Goal: Contribute content

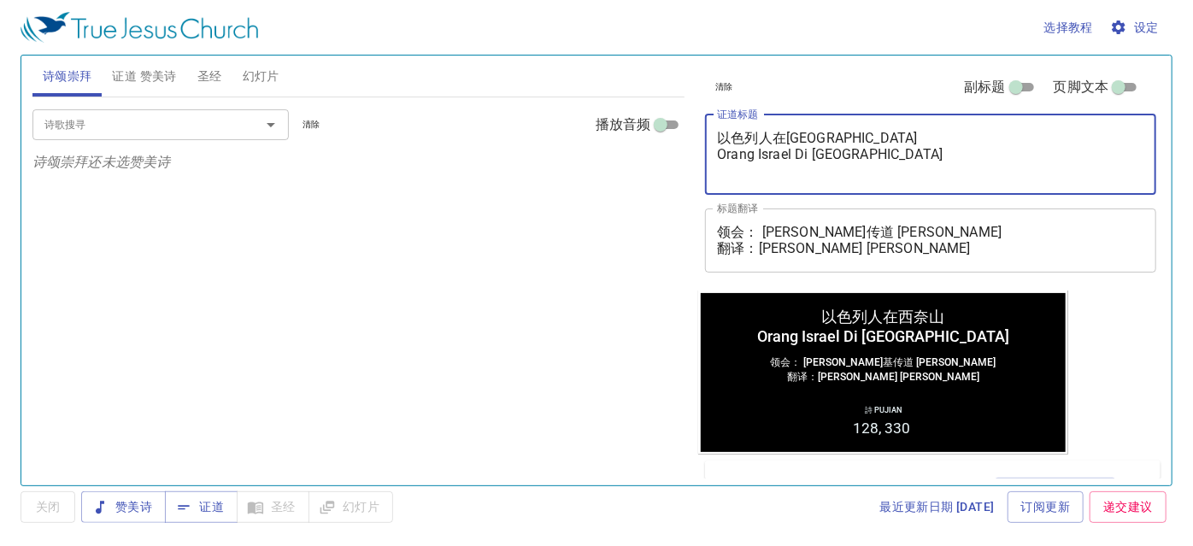
drag, startPoint x: 849, startPoint y: 133, endPoint x: 699, endPoint y: 127, distance: 149.7
click at [699, 127] on div "清除 副标题 页脚文本 证道标题 以色列人在西奈山 Orang Israel Di Gunung Sinai x 证道标题 标题翻译 领会： 李玛拉基传道 P…" at bounding box center [929, 173] width 462 height 235
paste textarea "拈阄"
drag, startPoint x: 904, startPoint y: 154, endPoint x: 717, endPoint y: 159, distance: 187.3
click at [717, 159] on textarea "为耶稣的里衣拈阄 Orang Israel Di Gunung Sinai" at bounding box center [930, 154] width 427 height 49
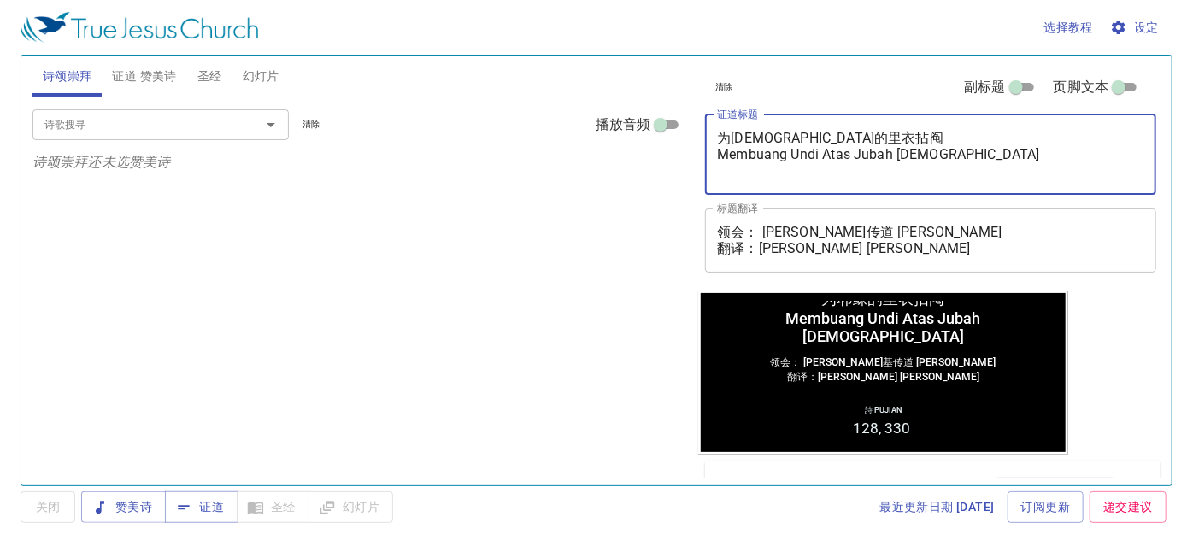
type textarea "为[DEMOGRAPHIC_DATA]的里衣拈阄 Membuang Undi Atas Jubah [DEMOGRAPHIC_DATA]"
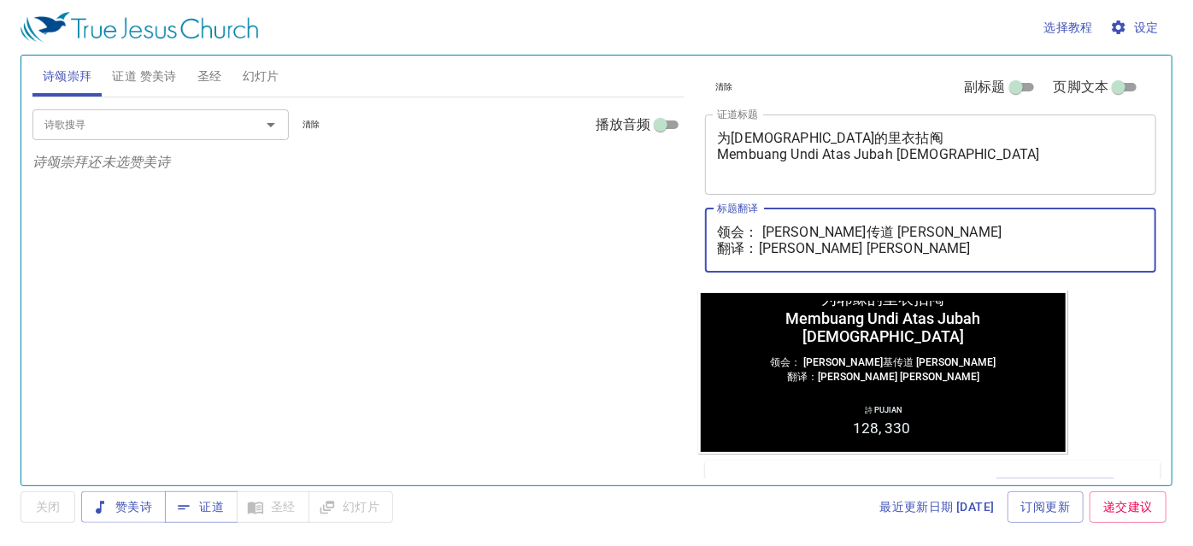
drag, startPoint x: 761, startPoint y: 227, endPoint x: 995, endPoint y: 253, distance: 235.6
click at [1001, 225] on textarea "领会： 李玛拉基传道 Pendeta Maleakhi Lee 翻译：李玉凤姊妹 Saudari Lee Nyuk Fung" at bounding box center [930, 240] width 427 height 32
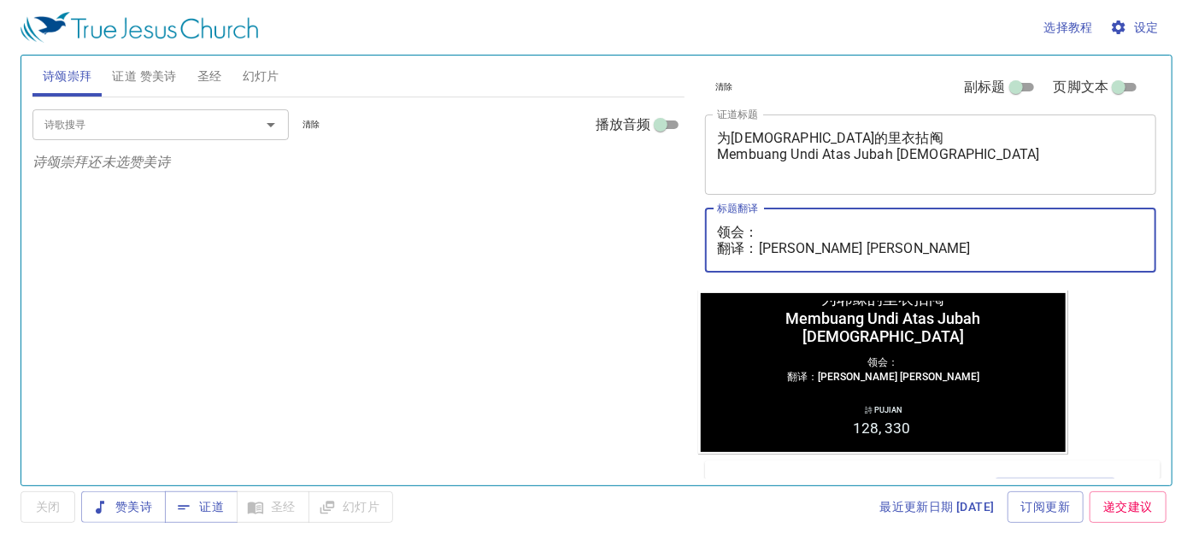
drag, startPoint x: 986, startPoint y: 245, endPoint x: 764, endPoint y: 255, distance: 222.4
click at [764, 255] on textarea "领会： 翻译：李玉凤姊妹 Saudari Lee Nyuk Fung" at bounding box center [930, 240] width 427 height 32
type textarea "领会： 翻译："
click at [758, 225] on textarea "领会： 翻译：" at bounding box center [930, 240] width 427 height 32
paste textarea "魏迦玛列执事 Diaken Gamaliel Wai"
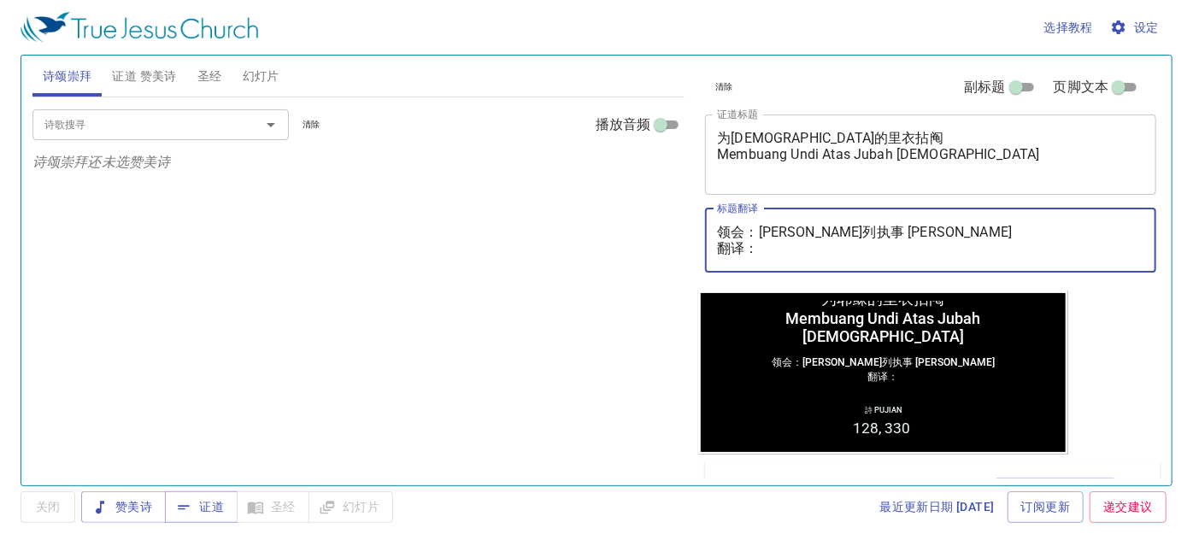
click at [770, 253] on textarea "领会：魏迦玛列执事 Diaken Gamaliel Wai 翻译：" at bounding box center [930, 240] width 427 height 32
paste textarea "麦殷敬弟兄 Saudara Alvis Mak"
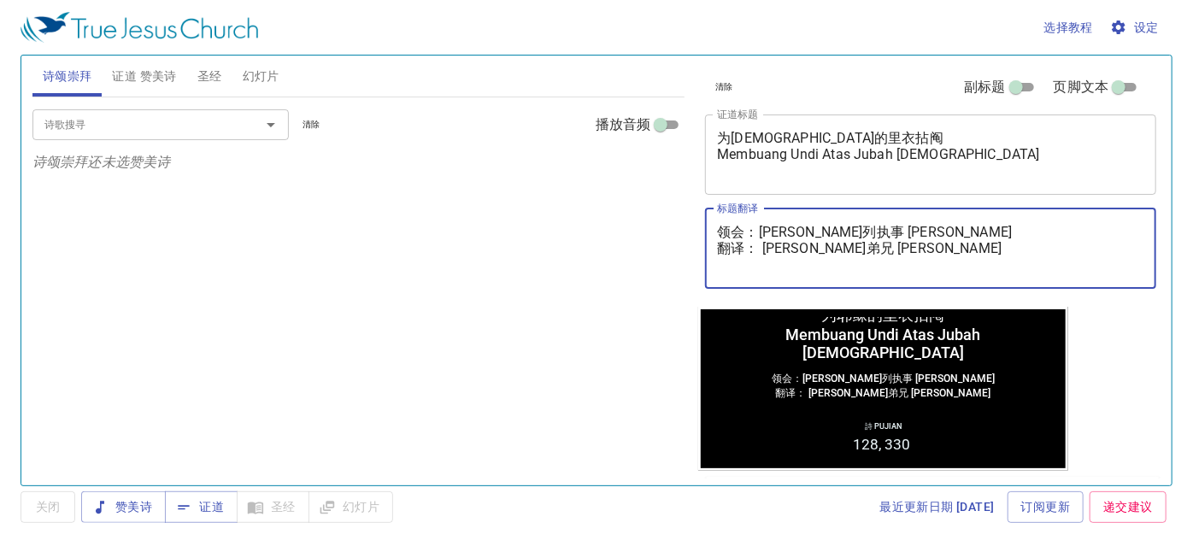
type textarea "领会：魏迦玛列执事 Diaken Gamaliel Wai 翻译： 麦殷敬弟兄 Saudara Alvis Mak"
click at [150, 74] on span "证道 赞美诗" at bounding box center [144, 76] width 64 height 21
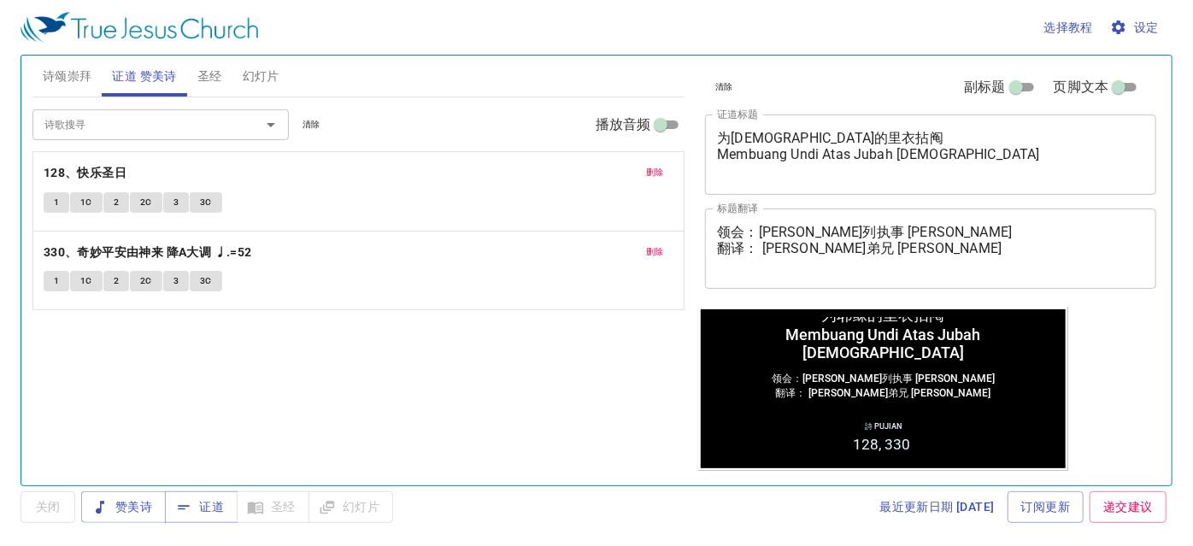
click at [660, 170] on span "删除" at bounding box center [655, 172] width 18 height 15
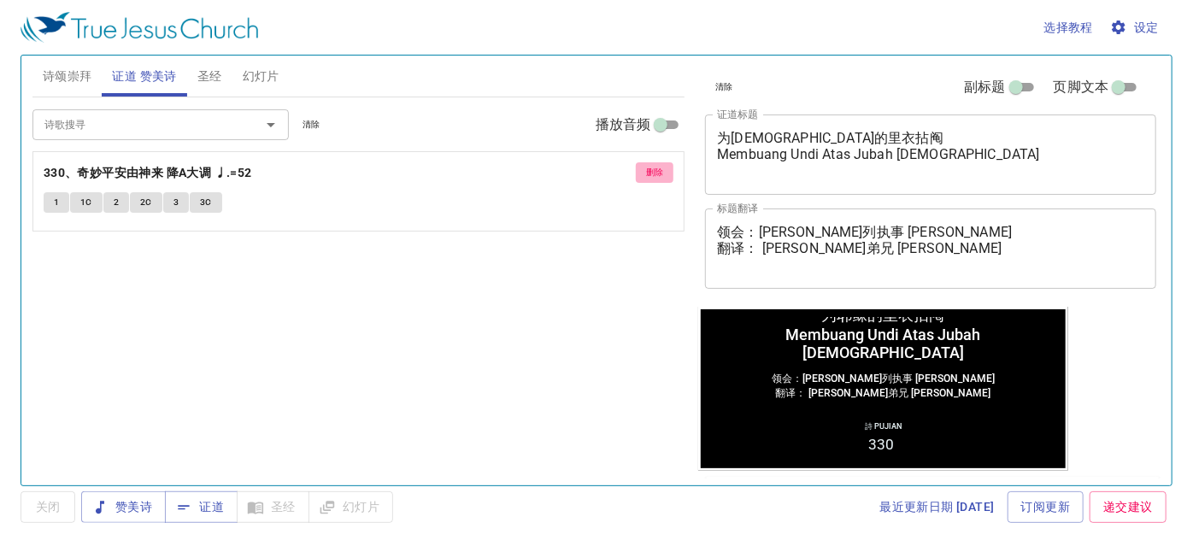
click at [654, 170] on span "删除" at bounding box center [655, 172] width 18 height 15
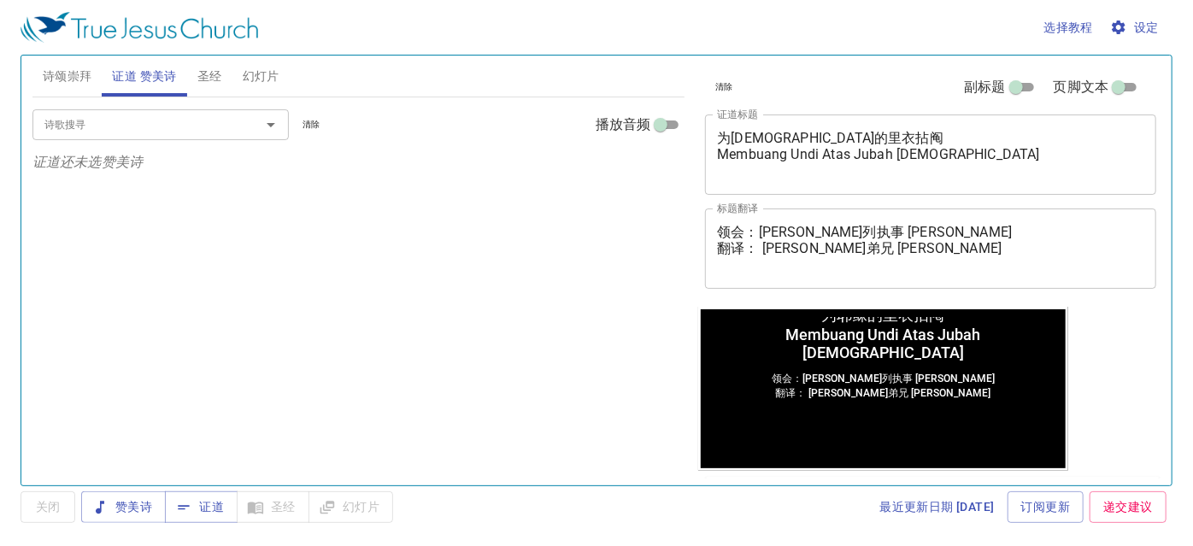
click at [134, 127] on input "诗歌搜寻" at bounding box center [136, 125] width 196 height 20
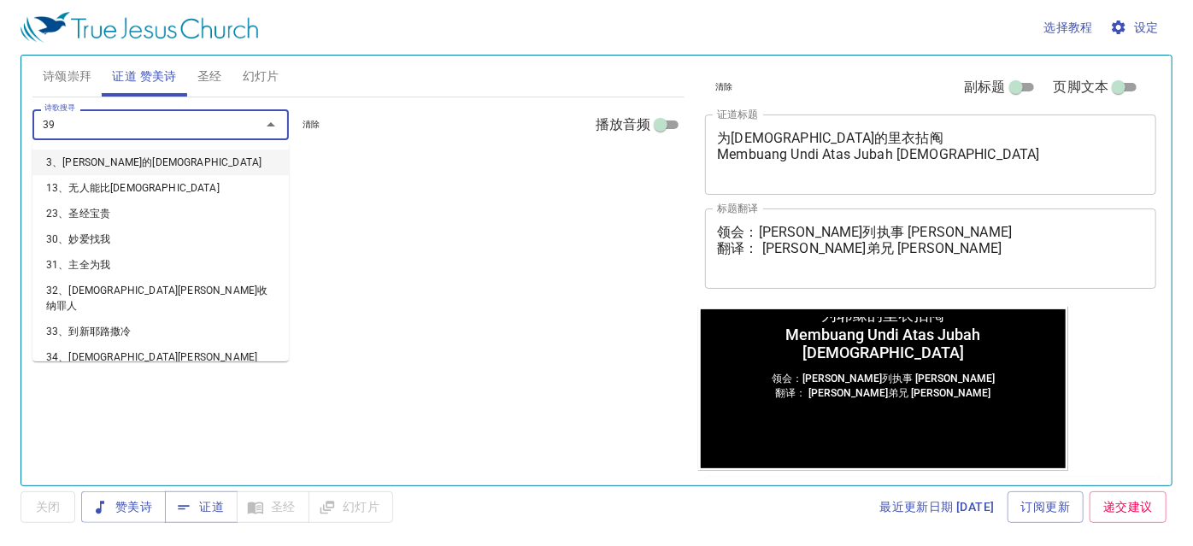
type input "399"
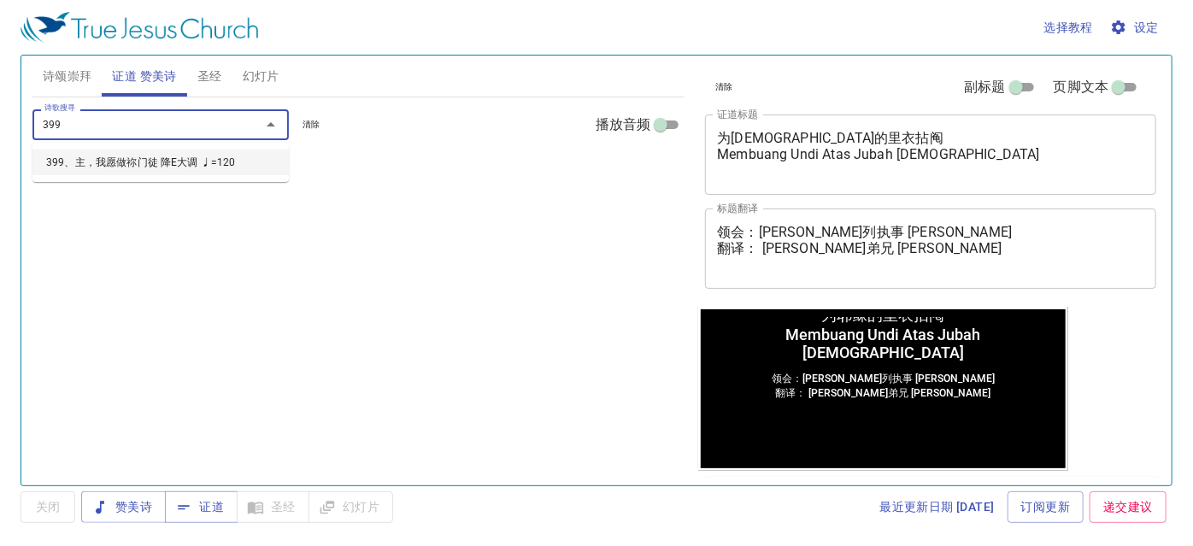
click at [146, 159] on li "399、主，我愿做祢门徒 降E大调 ♩=120" at bounding box center [160, 163] width 256 height 26
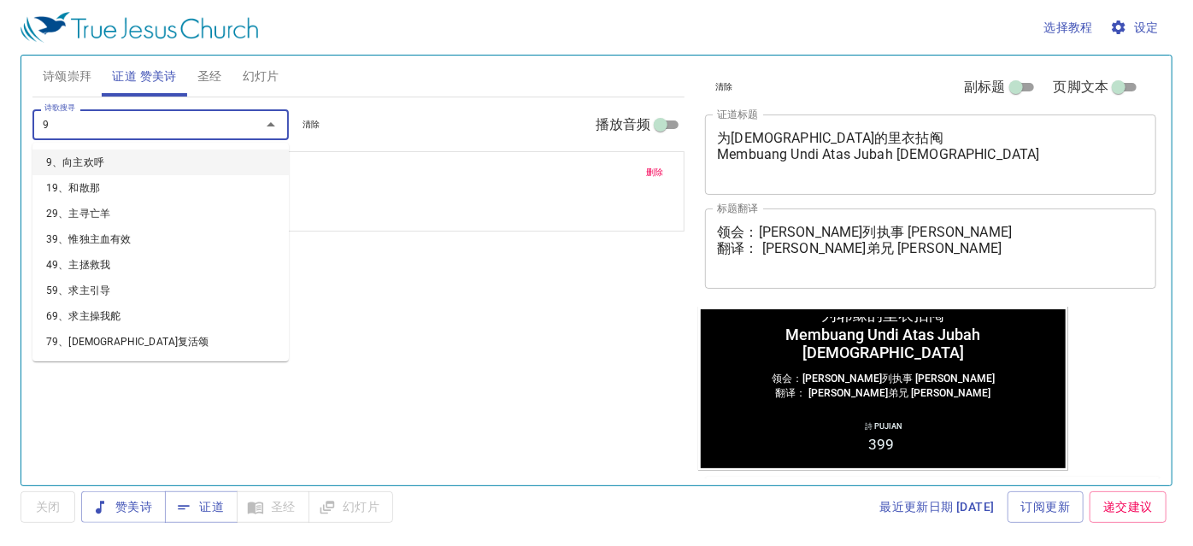
type input "99"
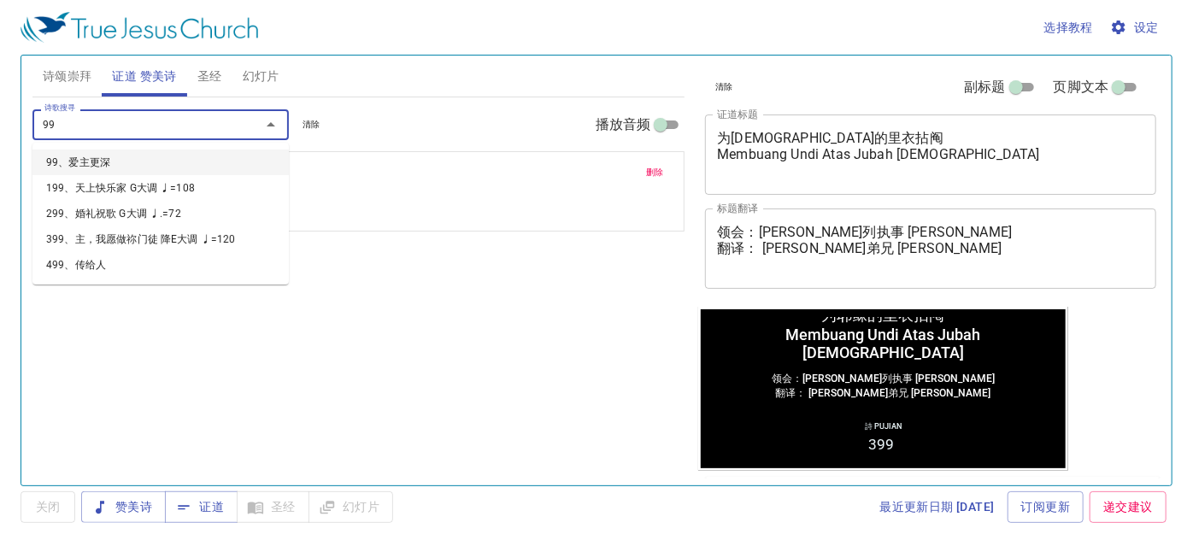
click at [103, 159] on li "99、爱主更深" at bounding box center [160, 163] width 256 height 26
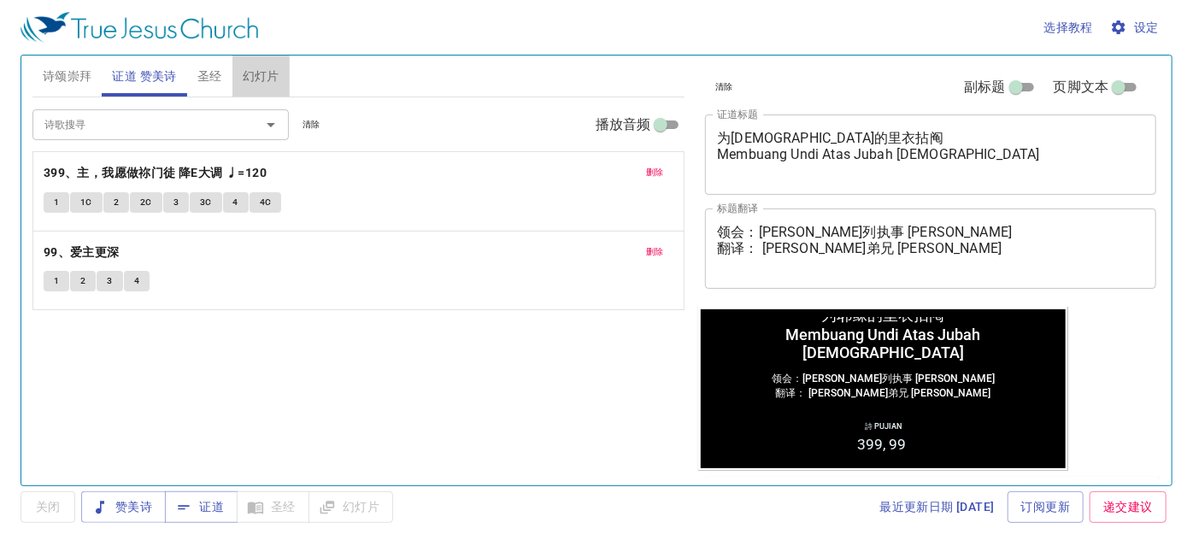
click at [256, 81] on span "幻灯片" at bounding box center [261, 76] width 37 height 21
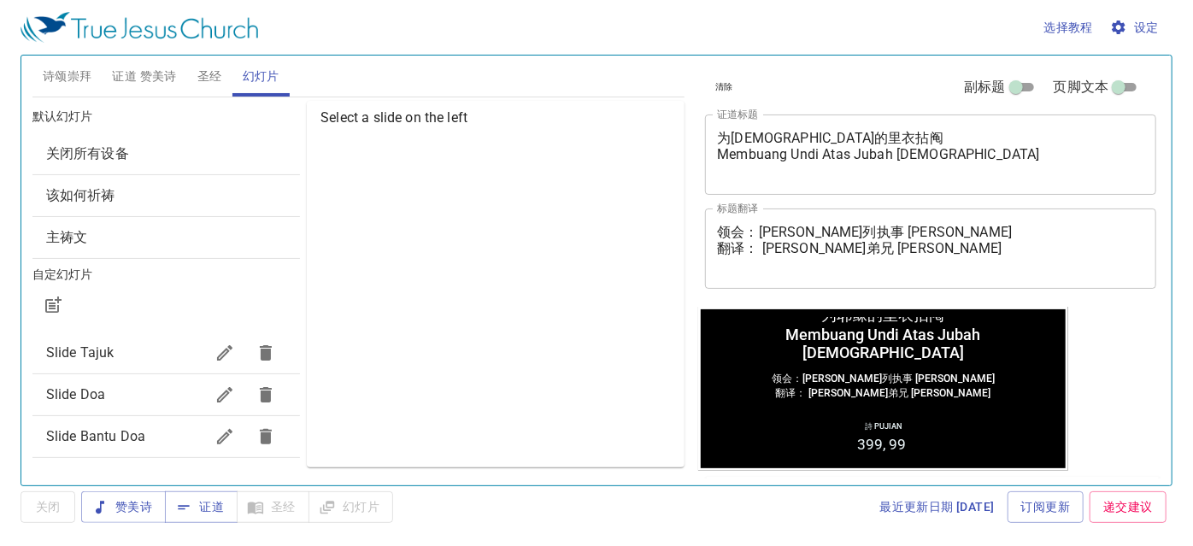
click at [91, 402] on span "Slide Doa" at bounding box center [75, 394] width 59 height 16
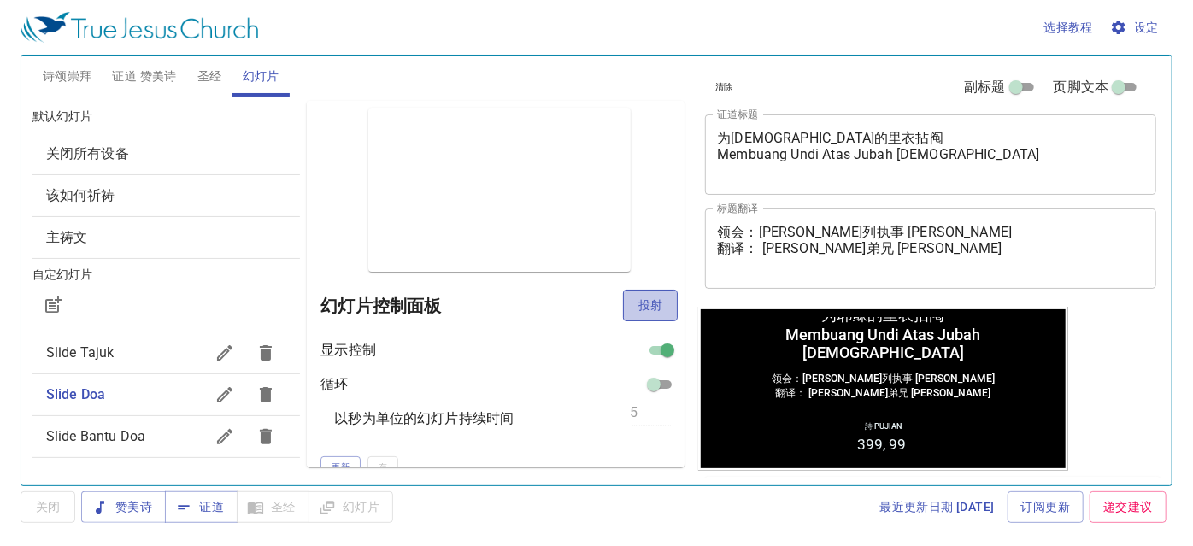
click at [638, 303] on span "投射" at bounding box center [650, 305] width 27 height 21
click at [160, 72] on span "证道 赞美诗" at bounding box center [144, 76] width 64 height 21
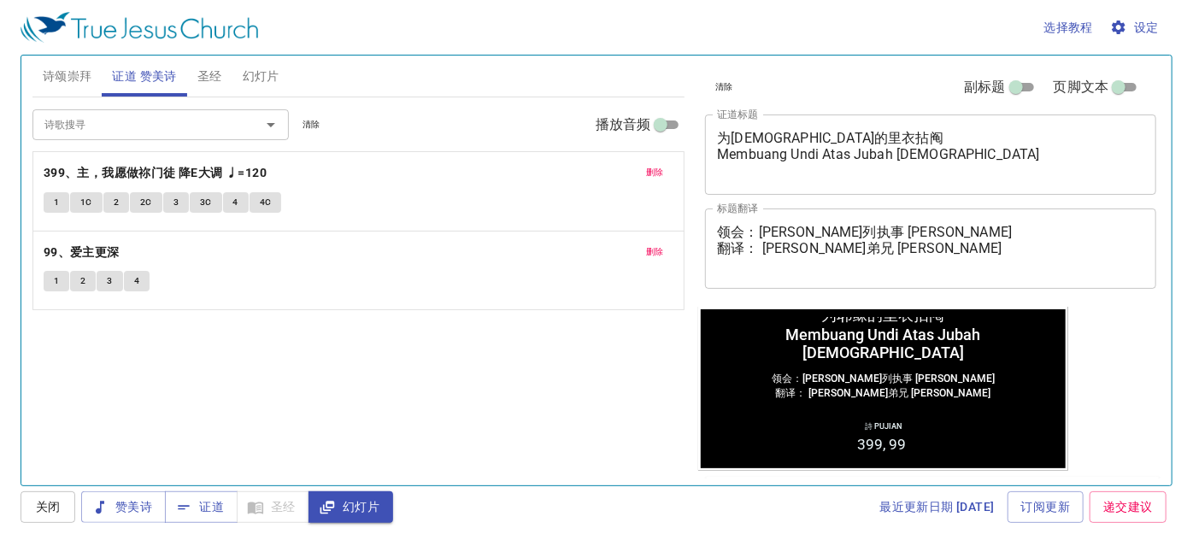
click at [756, 252] on textarea "领会：魏迦玛列执事 Diaken Gamaliel Wai 翻译： 麦殷敬弟兄 Saudara Alvis Mak" at bounding box center [930, 248] width 427 height 49
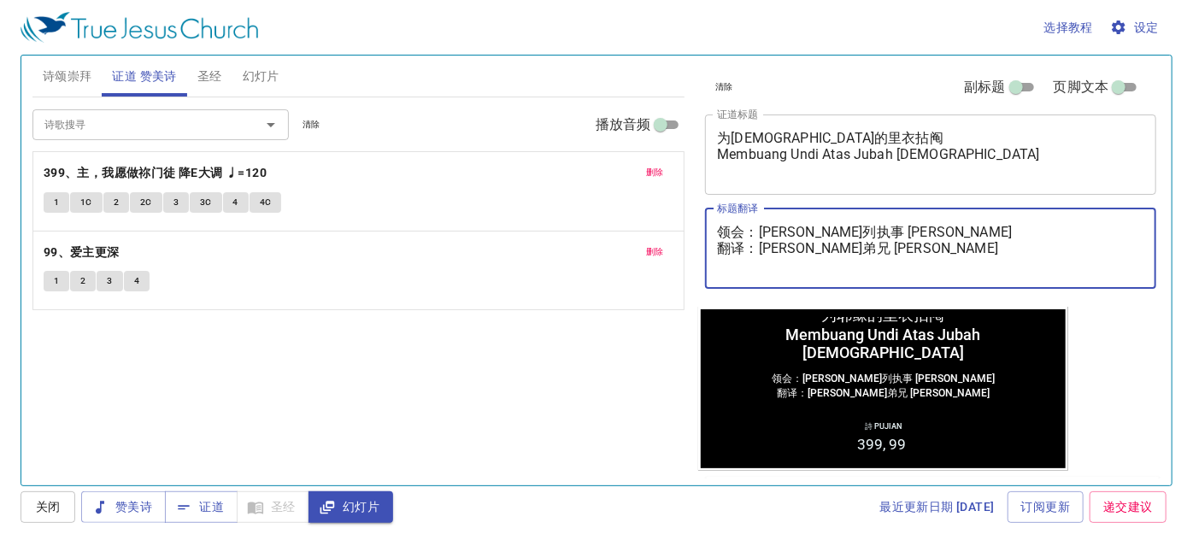
type textarea "领会：魏迦玛列执事 Diaken Gamaliel Wai 翻译：麦殷敬弟兄 Saudara Alvis Mak"
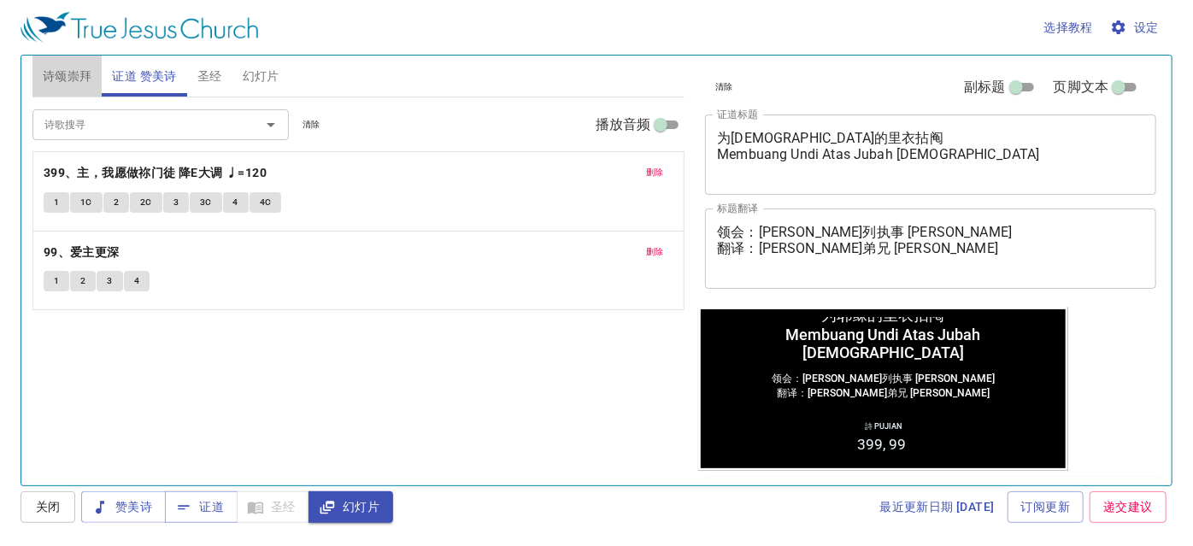
click at [62, 74] on span "诗颂崇拜" at bounding box center [68, 76] width 50 height 21
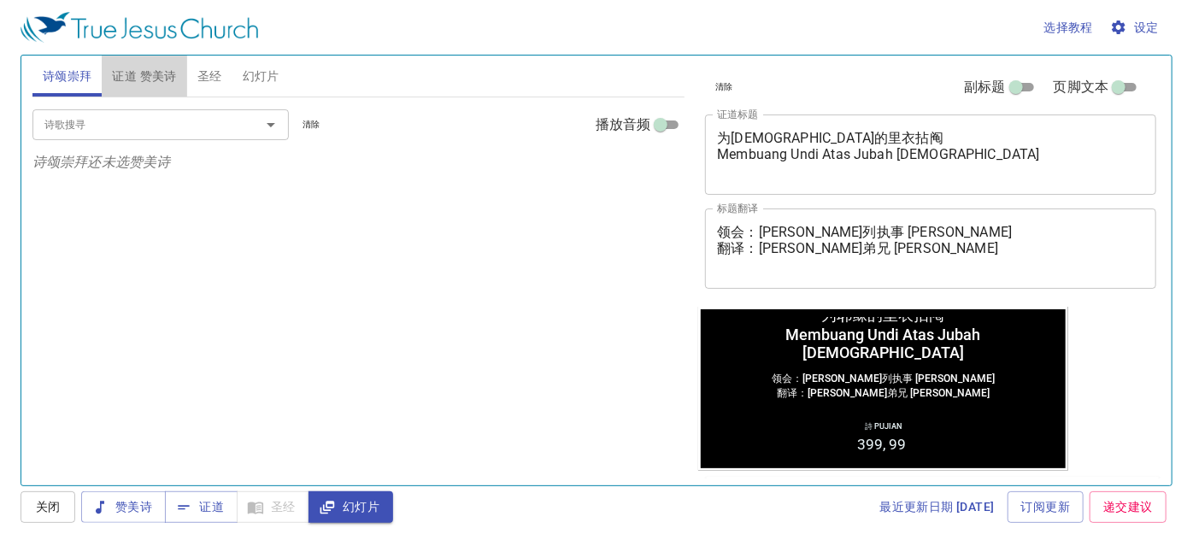
click at [168, 79] on span "证道 赞美诗" at bounding box center [144, 76] width 64 height 21
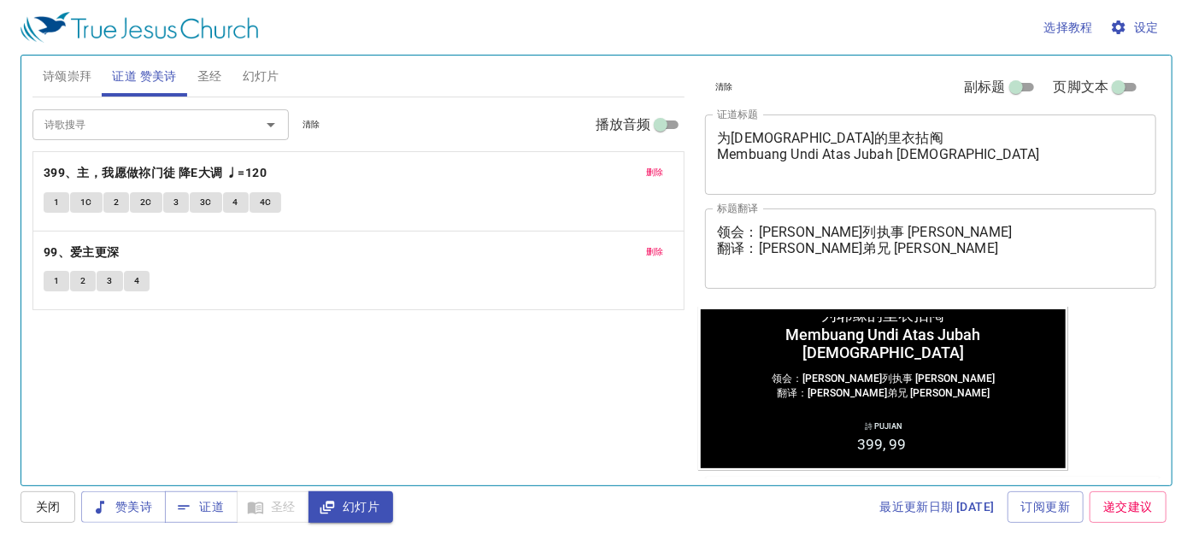
drag, startPoint x: 38, startPoint y: 75, endPoint x: 47, endPoint y: 73, distance: 8.9
click at [40, 75] on button "诗颂崇拜" at bounding box center [67, 76] width 70 height 41
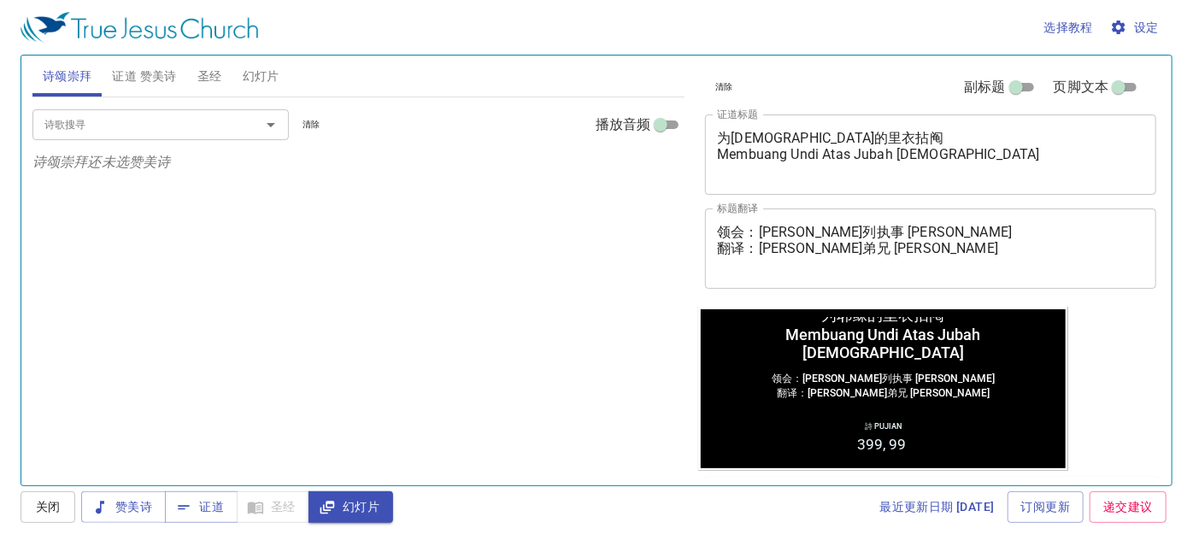
click at [210, 66] on span "圣经" at bounding box center [209, 76] width 25 height 21
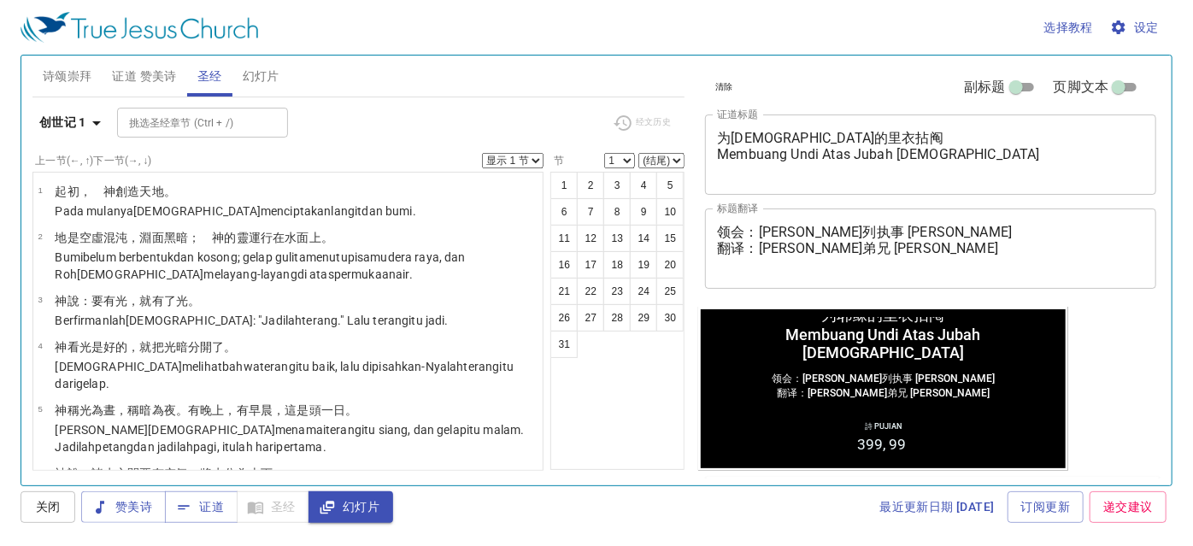
click at [270, 69] on span "幻灯片" at bounding box center [261, 76] width 37 height 21
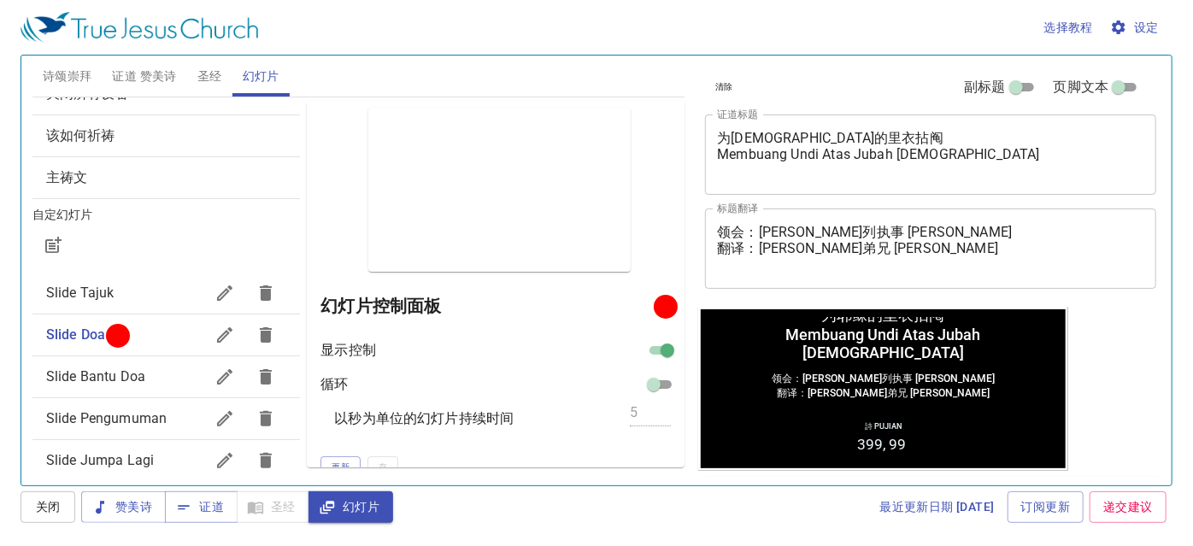
scroll to position [255, 0]
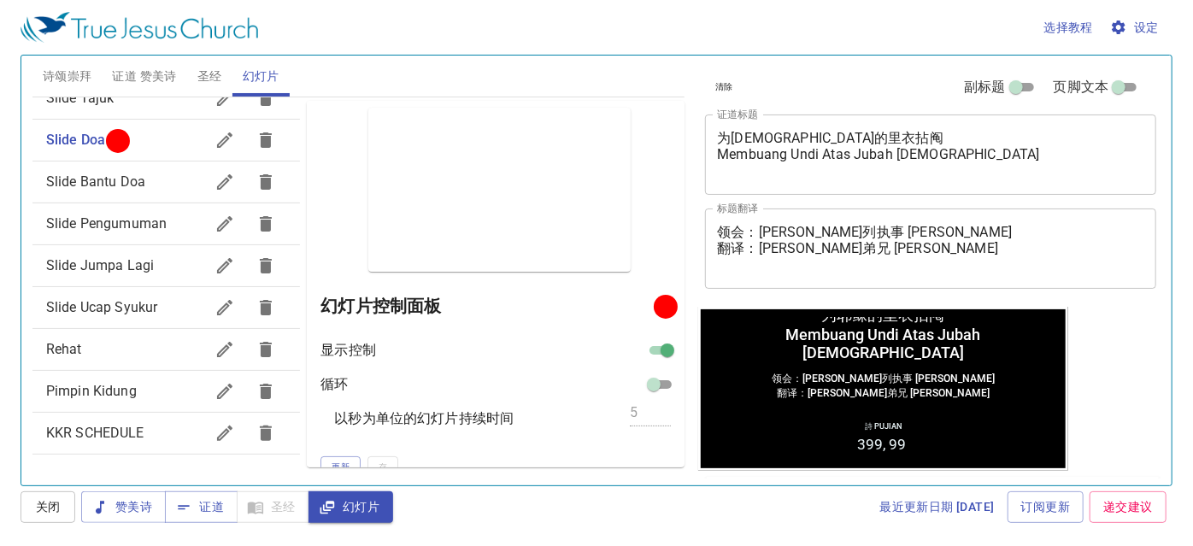
click at [167, 186] on span "Slide Bantu Doa" at bounding box center [125, 182] width 158 height 21
click at [135, 207] on div "Slide Pengumuman" at bounding box center [166, 223] width 268 height 41
click at [125, 248] on div "Slide Jumpa Lagi" at bounding box center [166, 265] width 268 height 41
click at [116, 284] on div "Slide Jumpa Lagi" at bounding box center [166, 265] width 268 height 41
drag, startPoint x: 118, startPoint y: 330, endPoint x: 115, endPoint y: 350, distance: 20.0
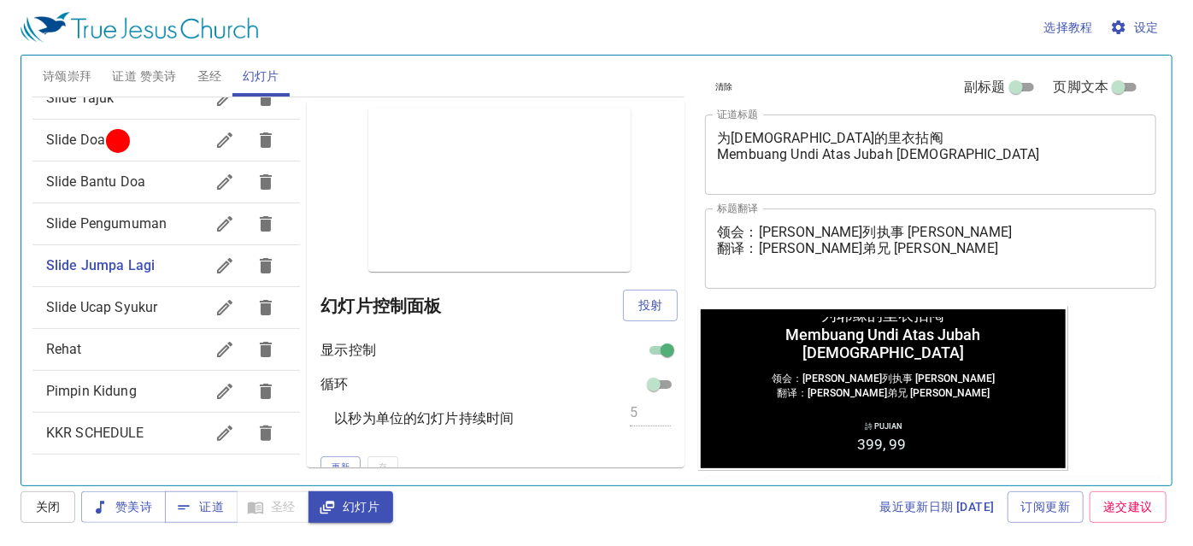
click at [118, 332] on div "Rehat" at bounding box center [166, 349] width 268 height 41
click at [114, 383] on div "Pimpin Kidung" at bounding box center [166, 391] width 268 height 41
click at [109, 421] on div "KKR SCHEDULE" at bounding box center [166, 433] width 268 height 41
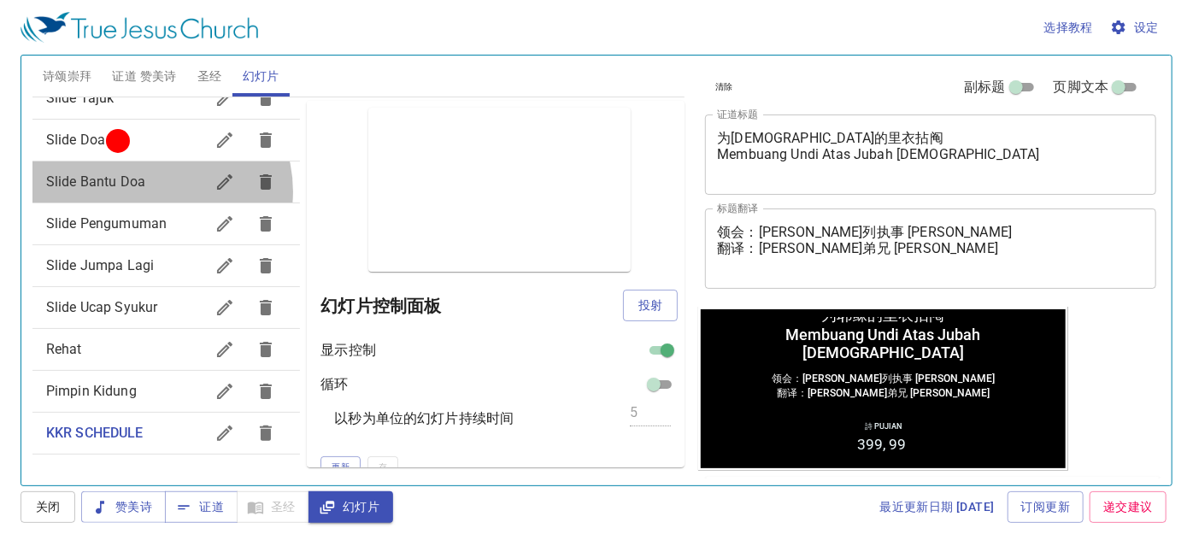
click at [154, 191] on span "Slide Bantu Doa" at bounding box center [125, 182] width 158 height 21
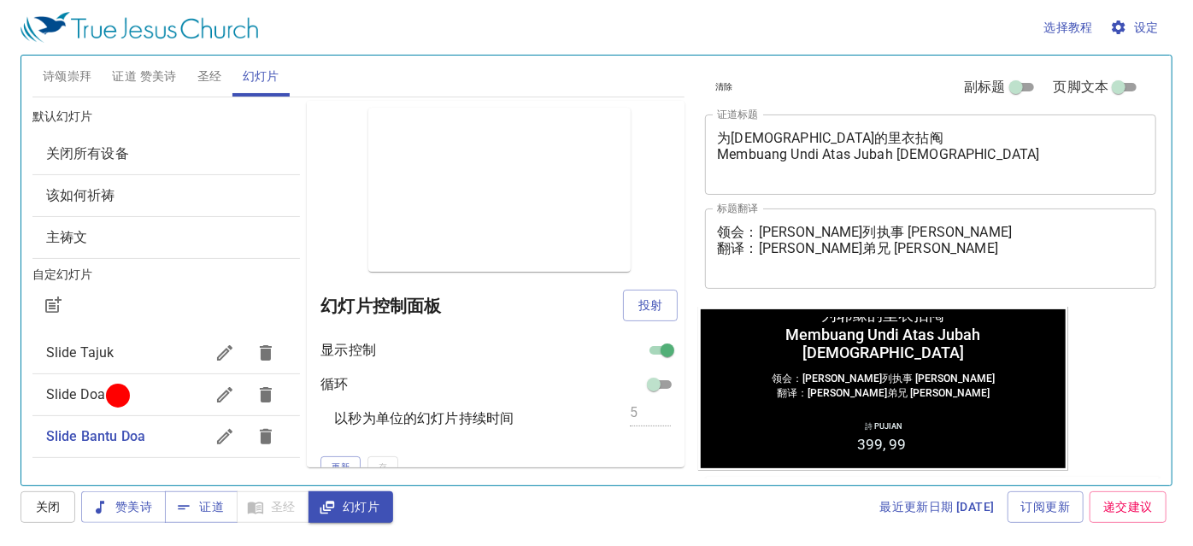
scroll to position [0, 0]
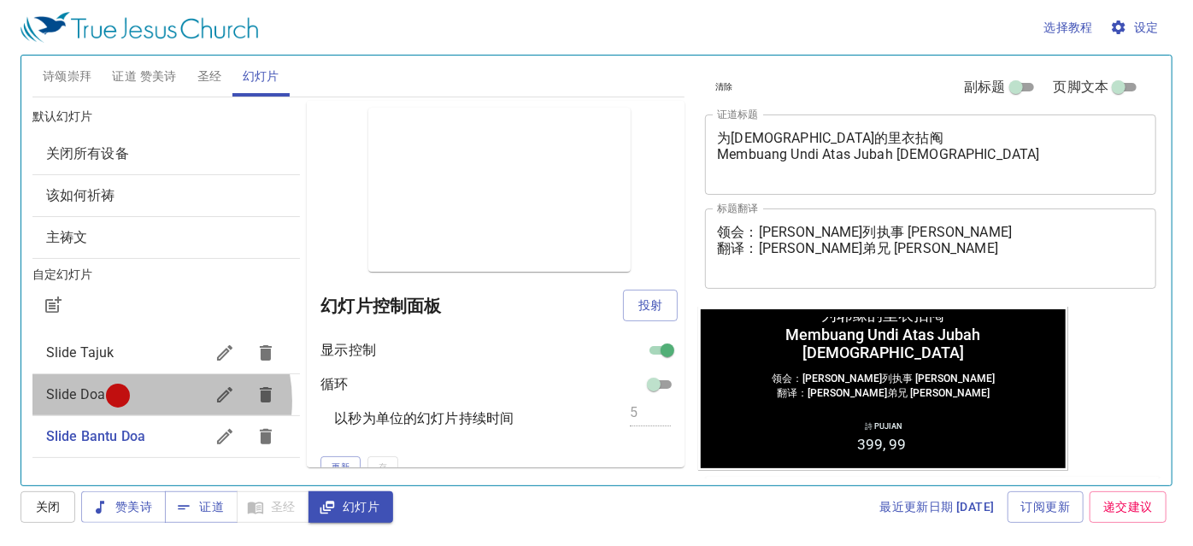
click at [145, 400] on span "Slide Doa" at bounding box center [125, 395] width 158 height 21
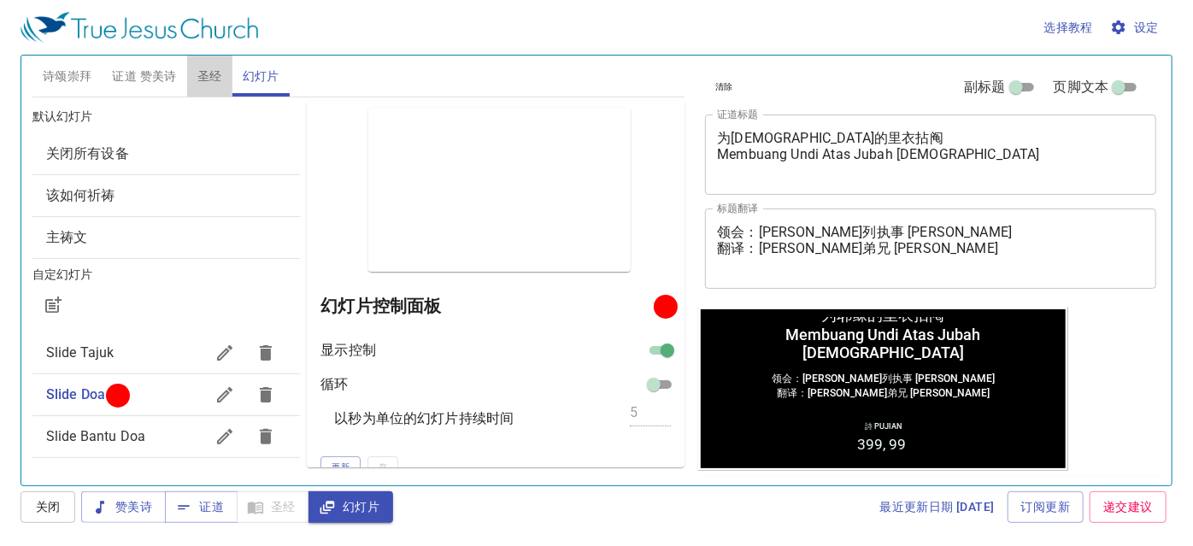
click at [205, 74] on span "圣经" at bounding box center [209, 76] width 25 height 21
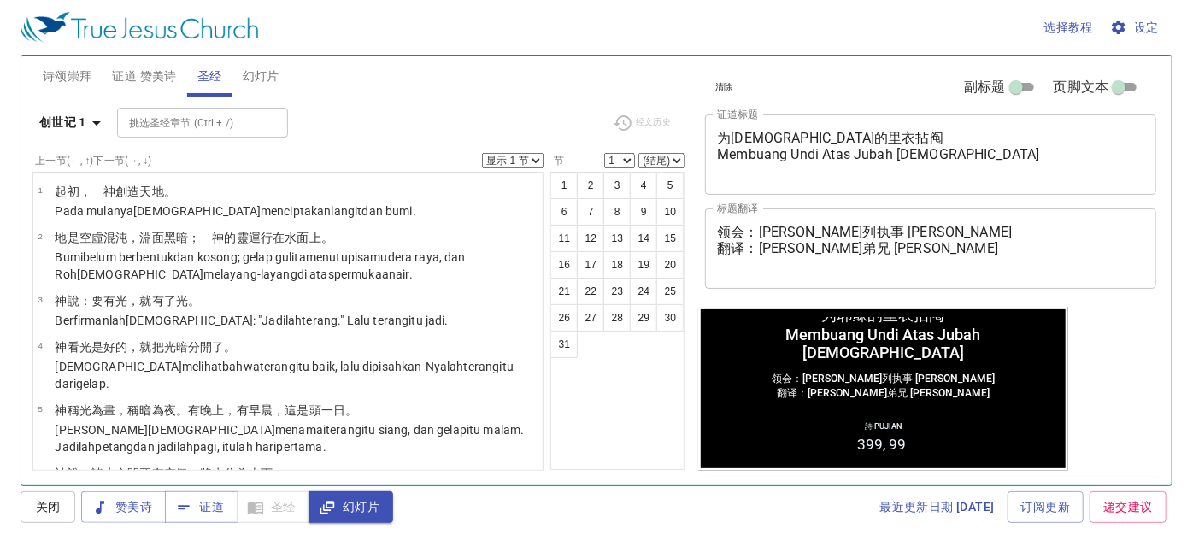
click at [145, 68] on span "证道 赞美诗" at bounding box center [144, 76] width 64 height 21
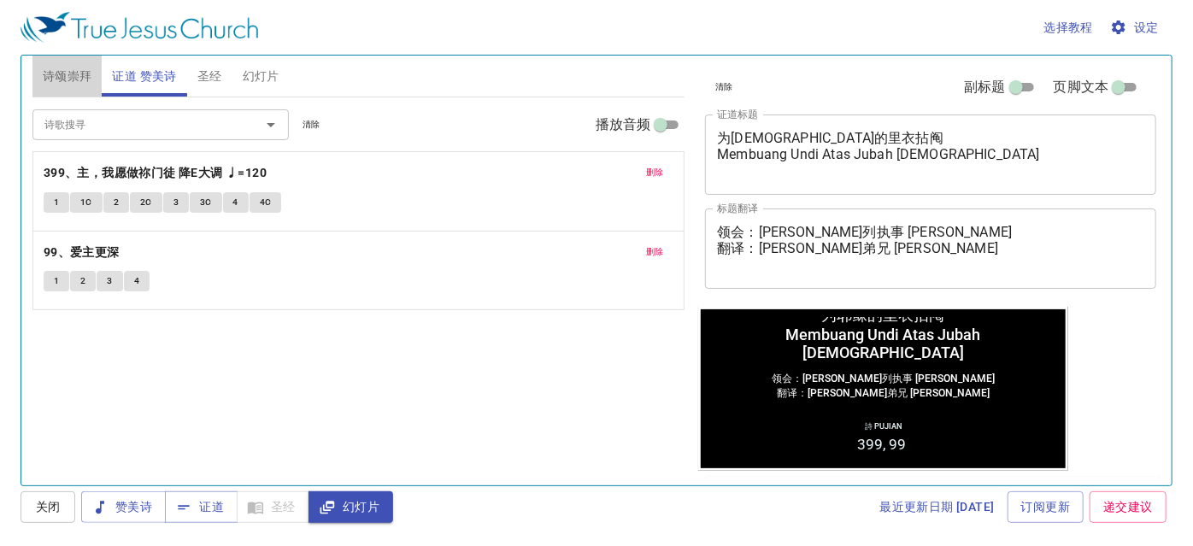
click at [66, 68] on span "诗颂崇拜" at bounding box center [68, 76] width 50 height 21
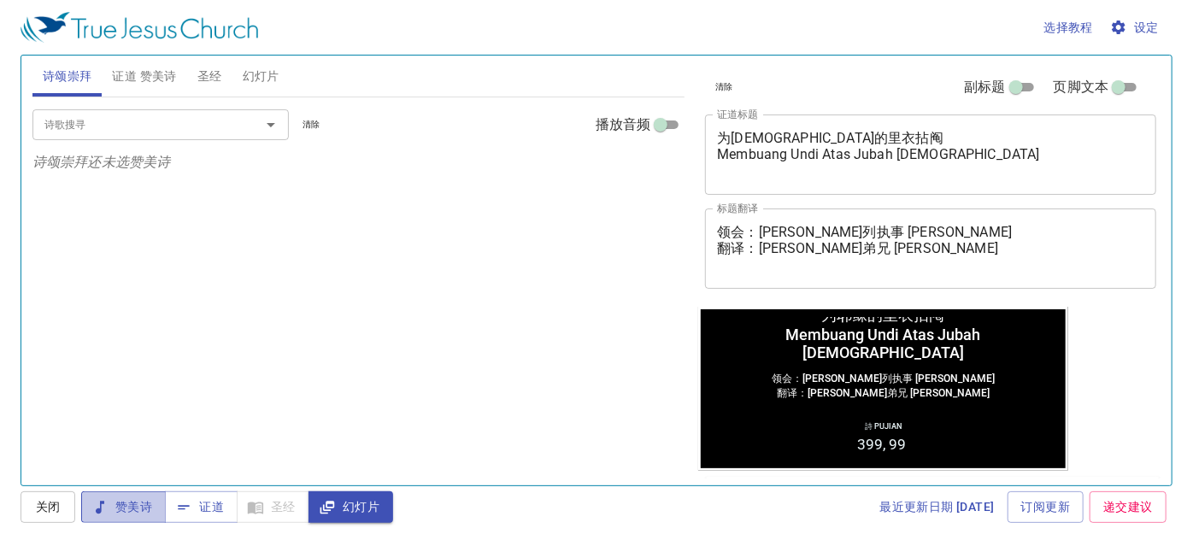
click at [129, 505] on span "赞美诗" at bounding box center [123, 507] width 57 height 21
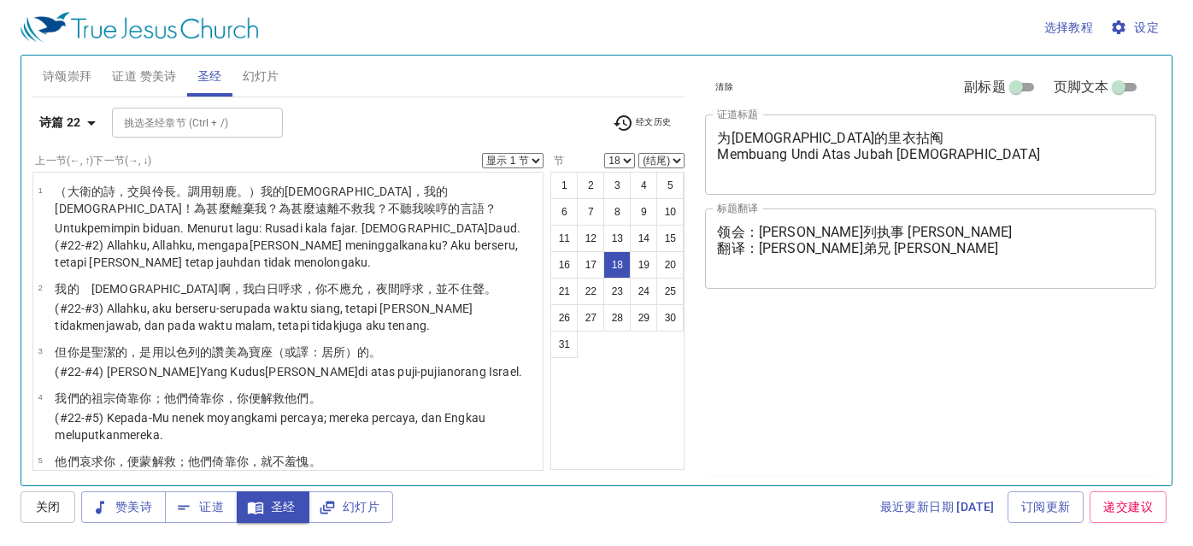
select select "18"
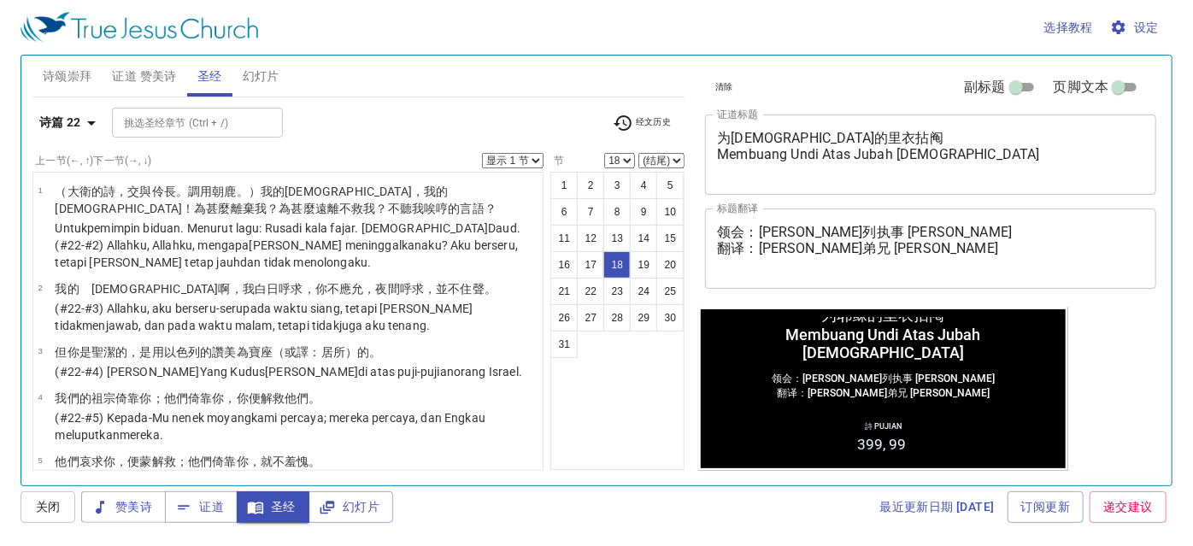
scroll to position [1243, 0]
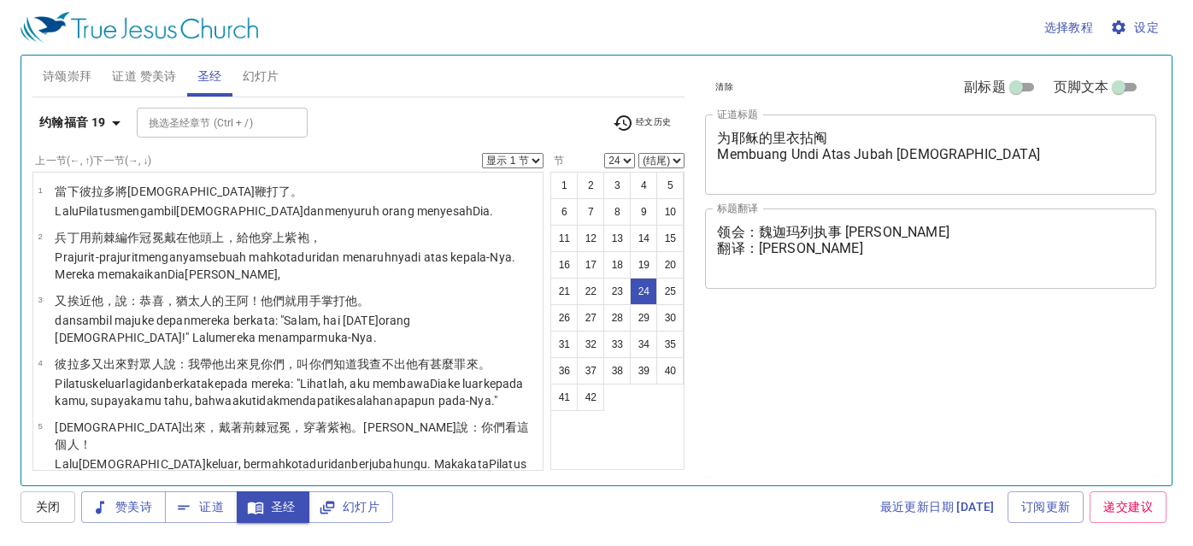
select select "24"
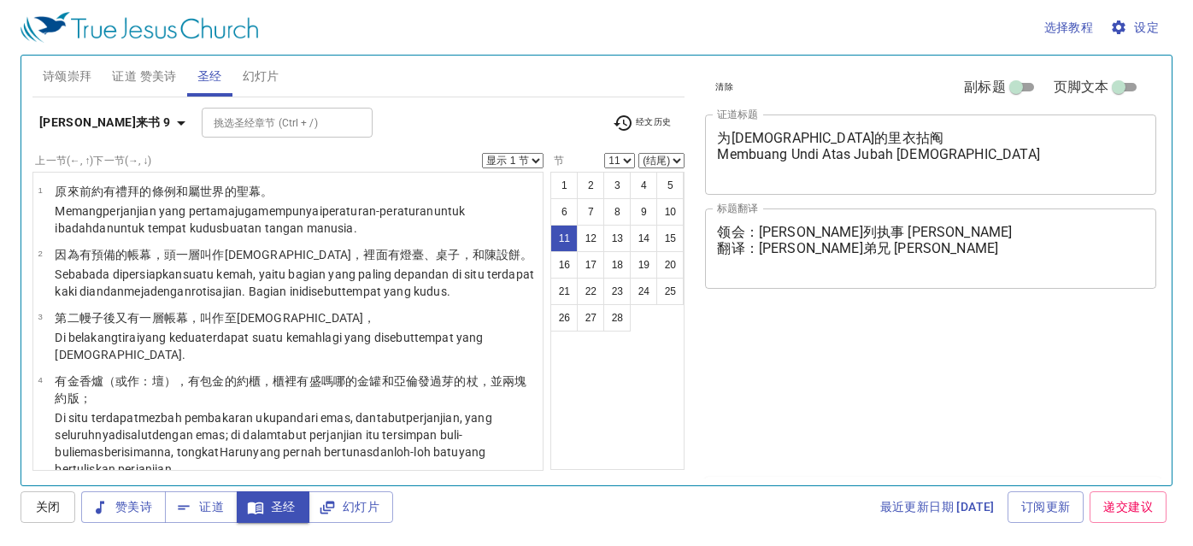
select select "11"
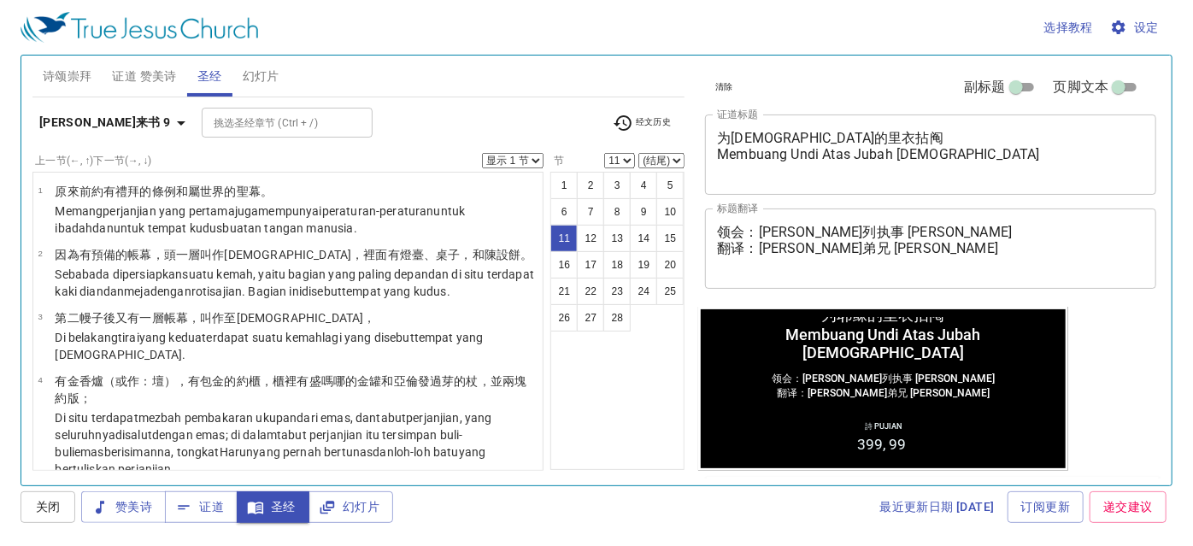
scroll to position [675, 0]
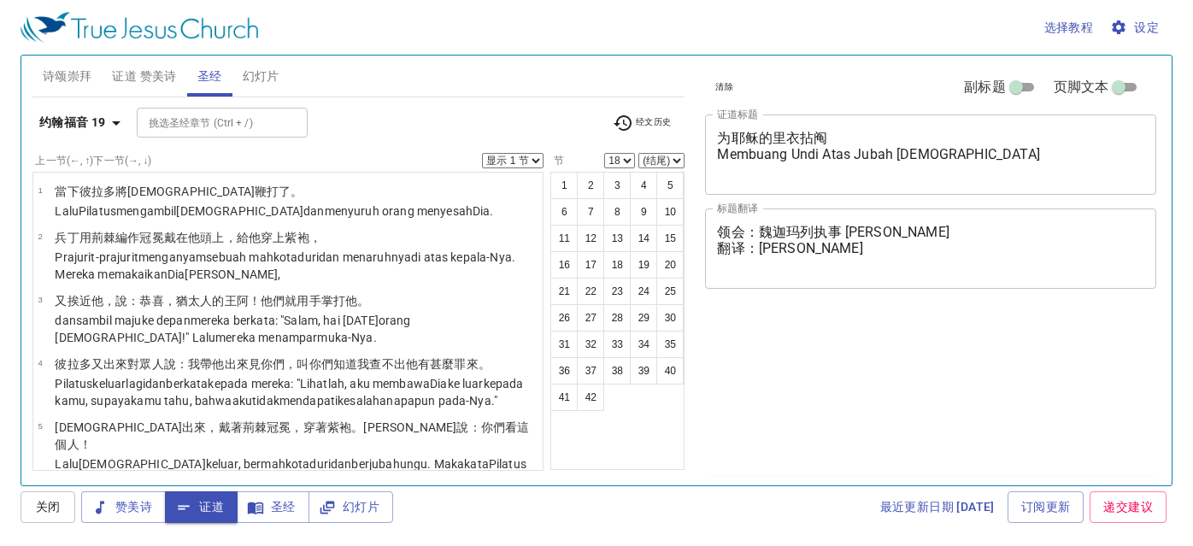
select select "18"
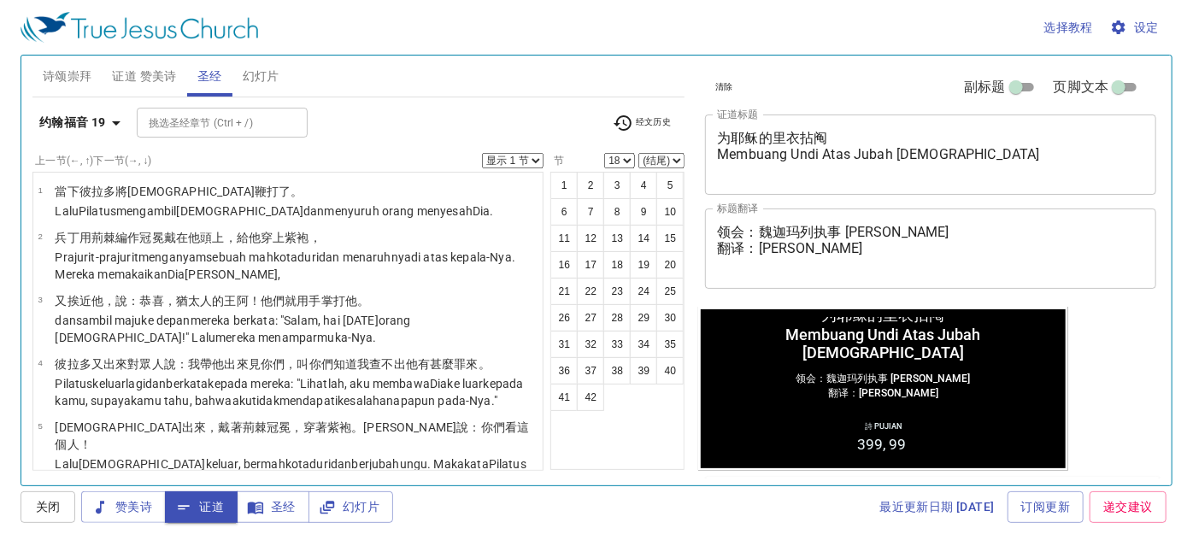
scroll to position [1520, 0]
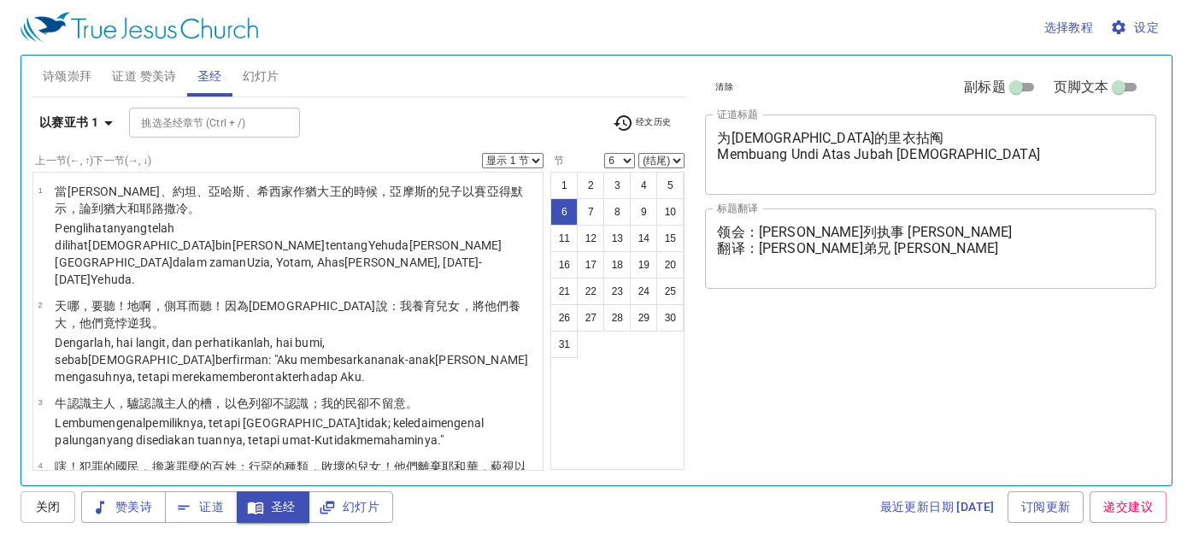
select select "6"
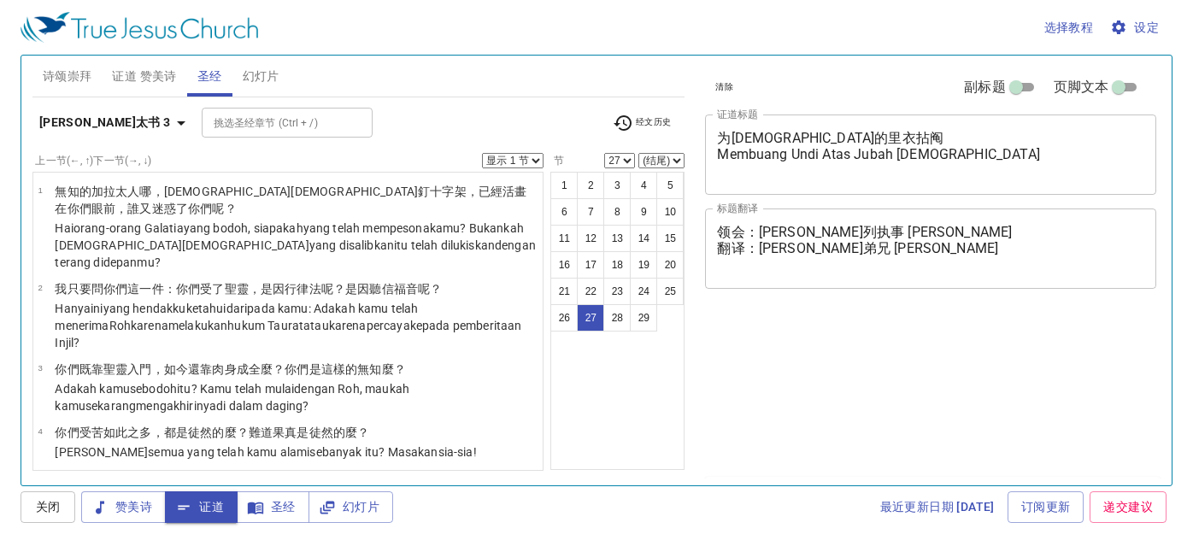
select select "27"
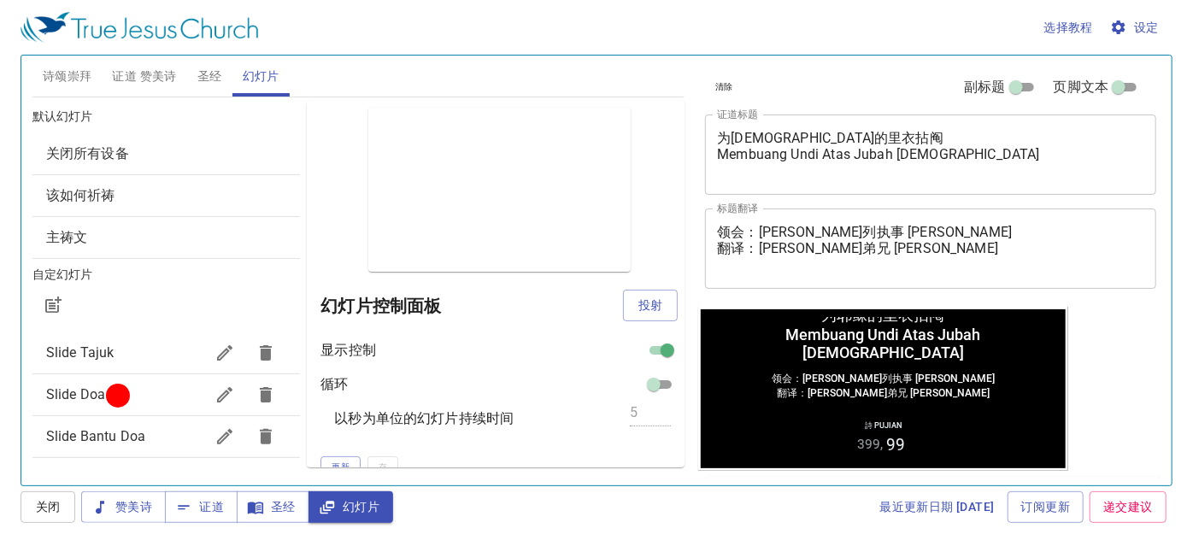
scroll to position [155, 0]
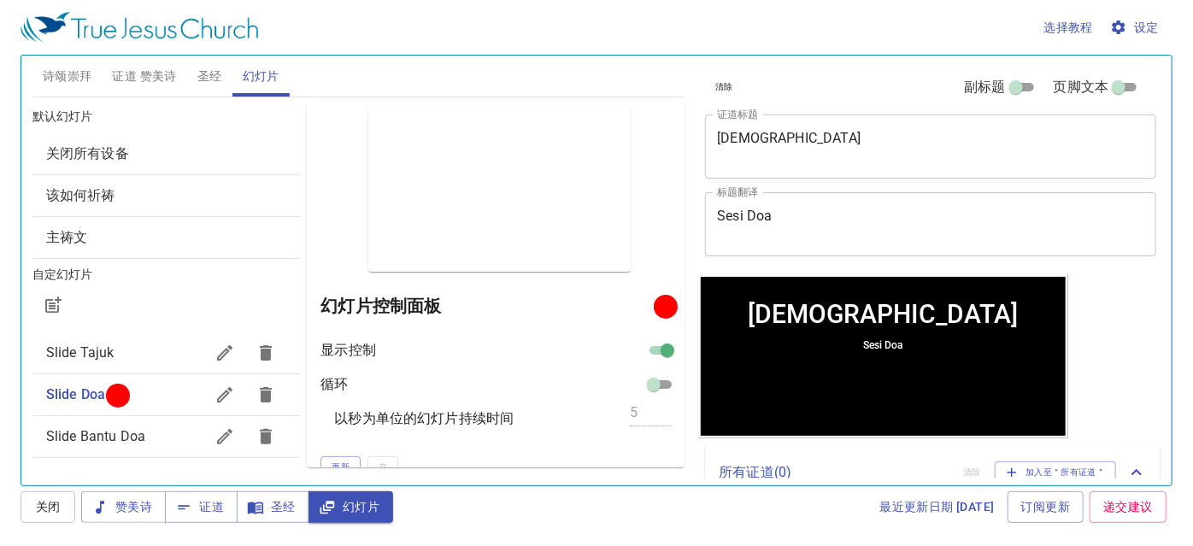
scroll to position [155, 0]
